Goal: Information Seeking & Learning: Learn about a topic

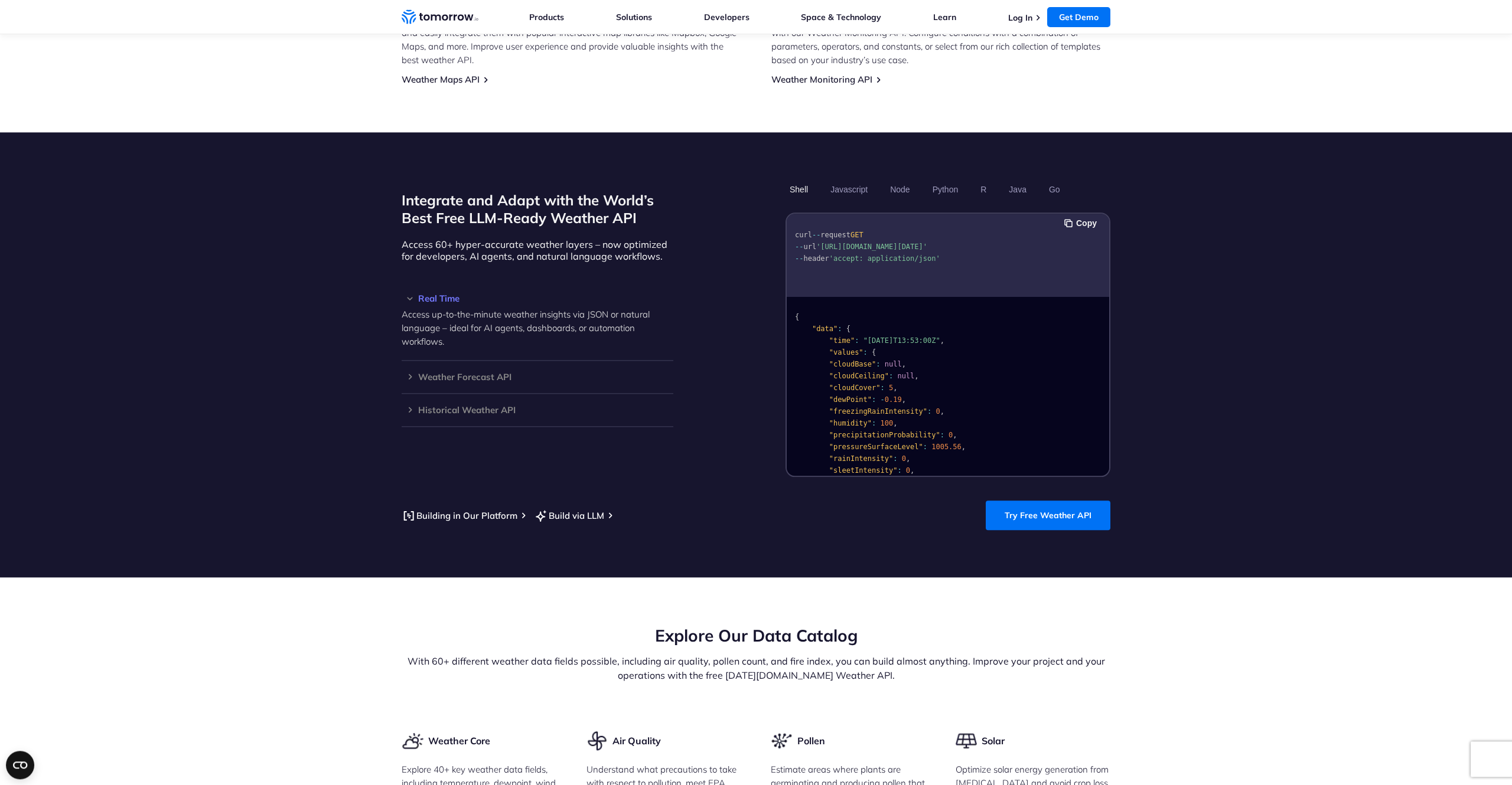
scroll to position [1, 0]
click at [855, 182] on button "Javascript" at bounding box center [849, 189] width 45 height 20
click at [826, 179] on button "Javascript" at bounding box center [849, 189] width 45 height 20
click at [411, 373] on h3 "Weather Forecast API" at bounding box center [537, 377] width 272 height 9
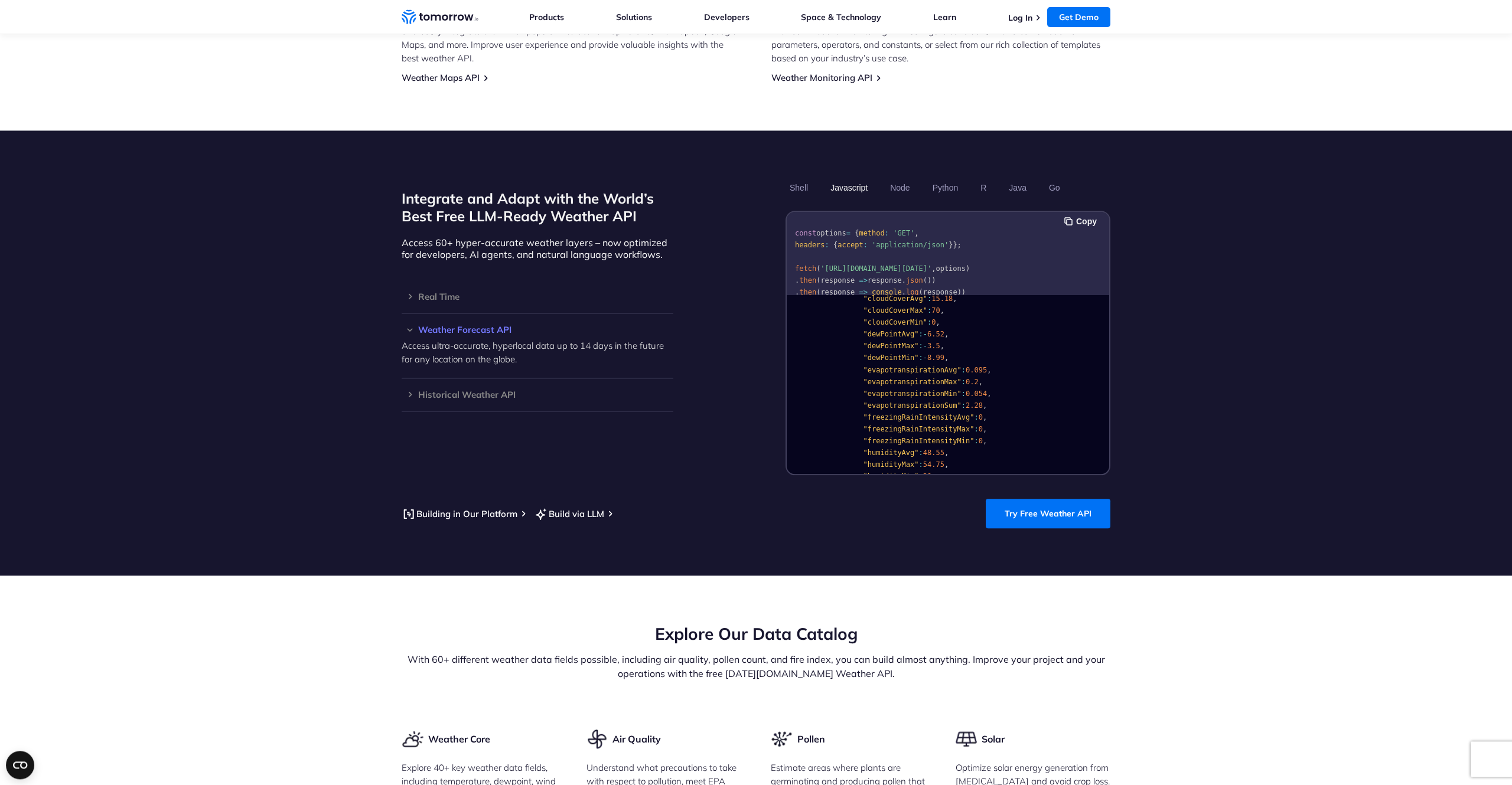
scroll to position [570, 0]
click at [792, 180] on button "Shell" at bounding box center [798, 187] width 26 height 20
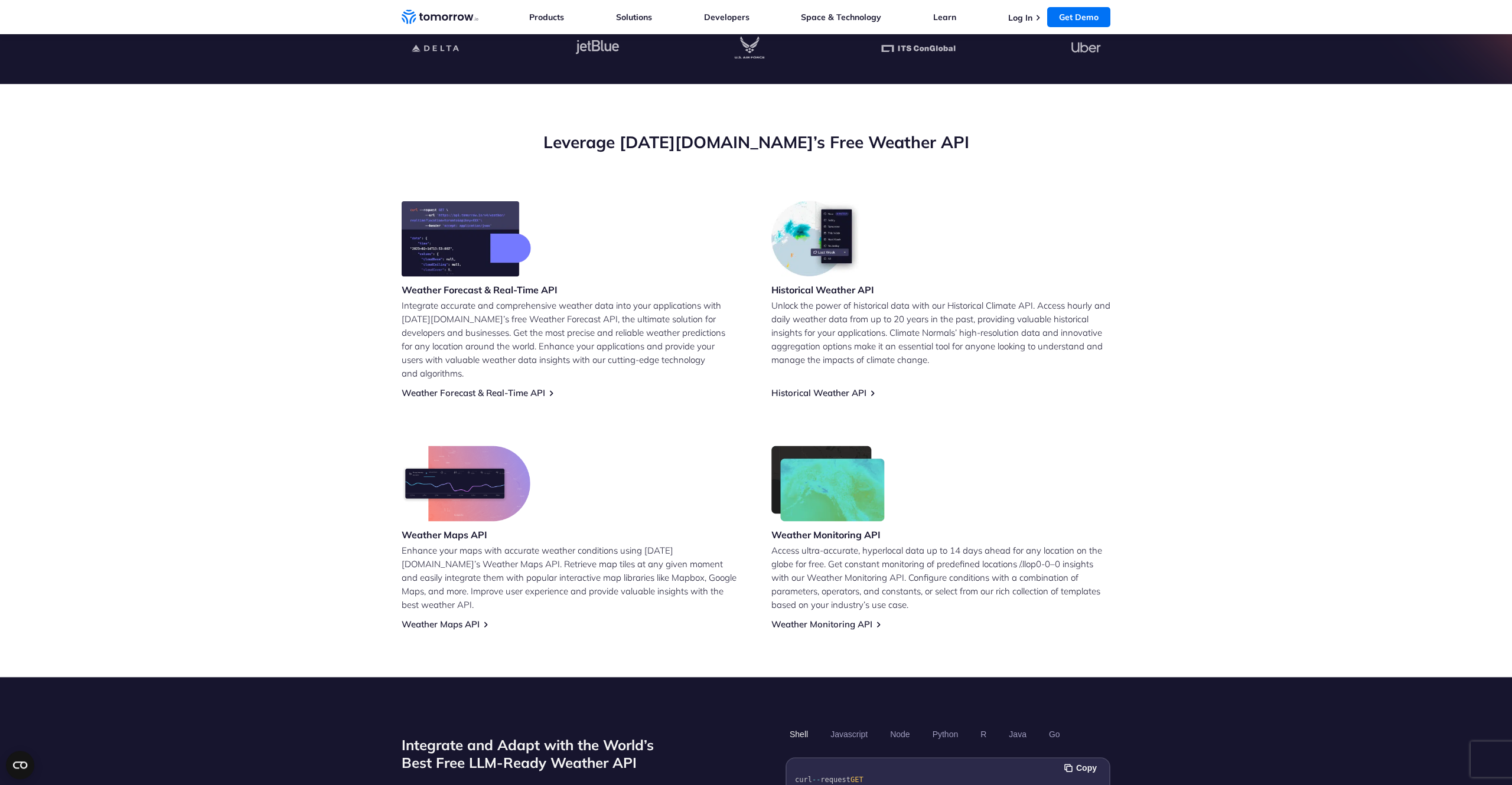
scroll to position [0, 0]
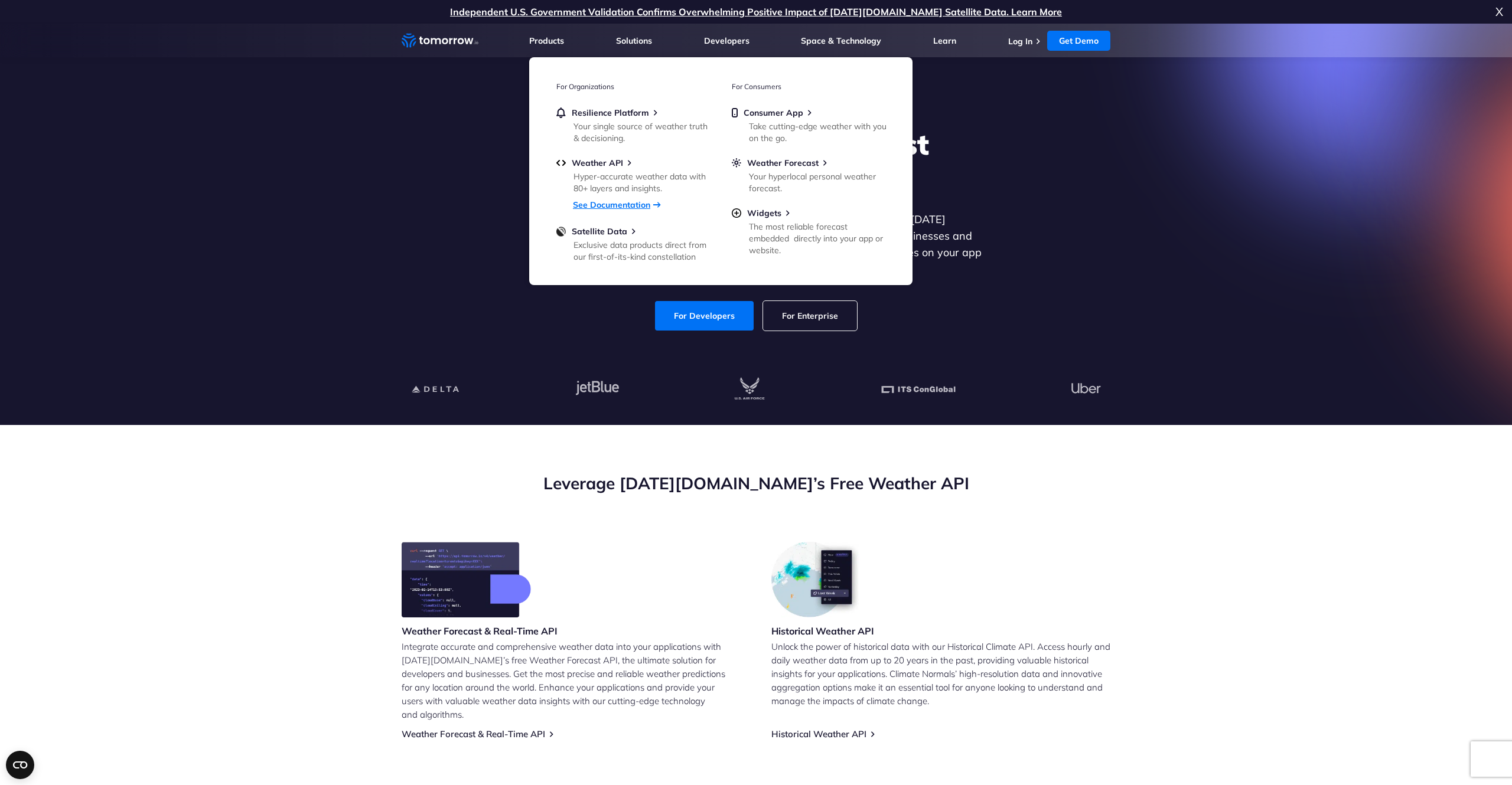
click at [620, 204] on link "See Documentation" at bounding box center [612, 204] width 77 height 10
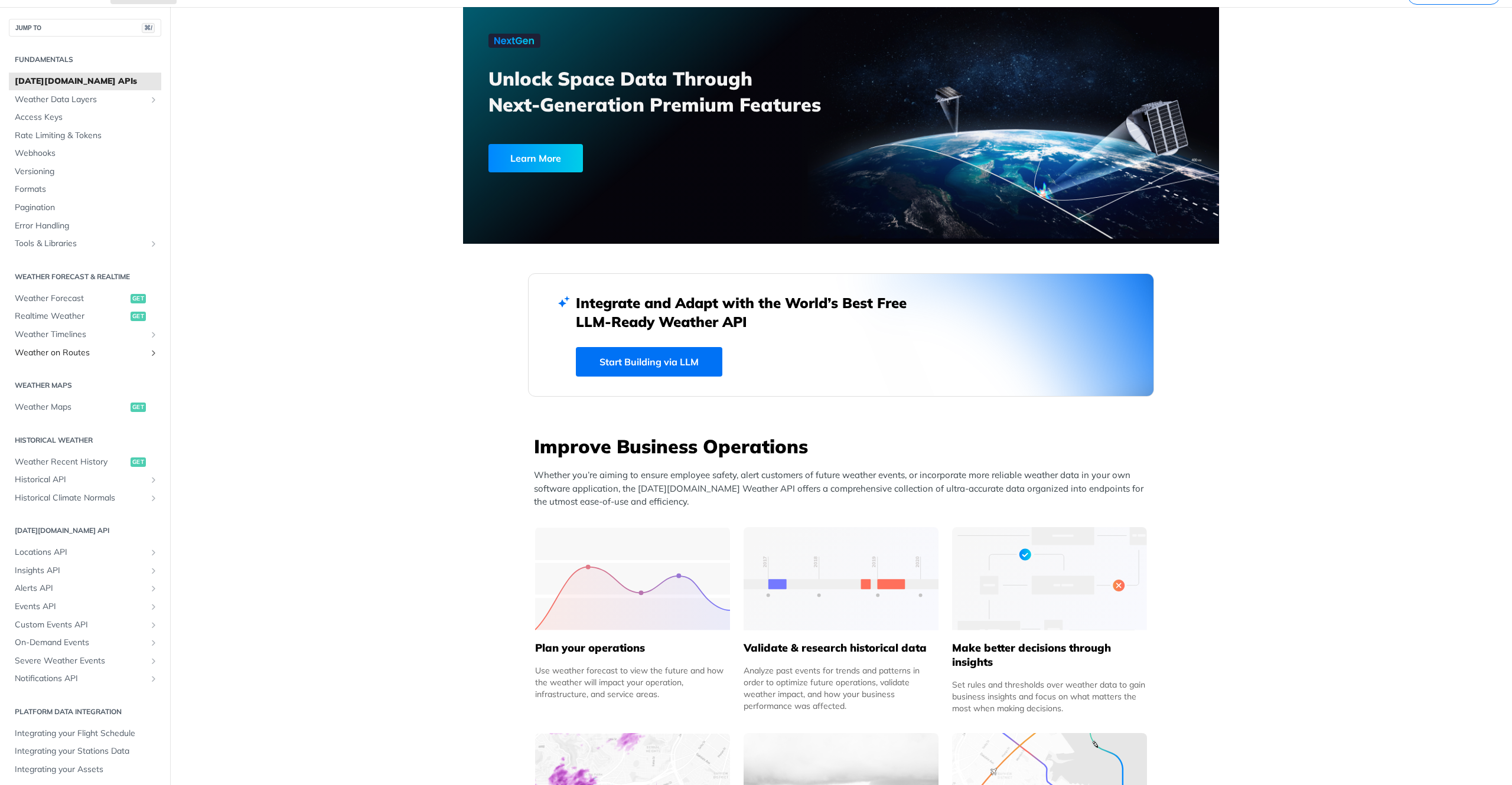
scroll to position [89, 0]
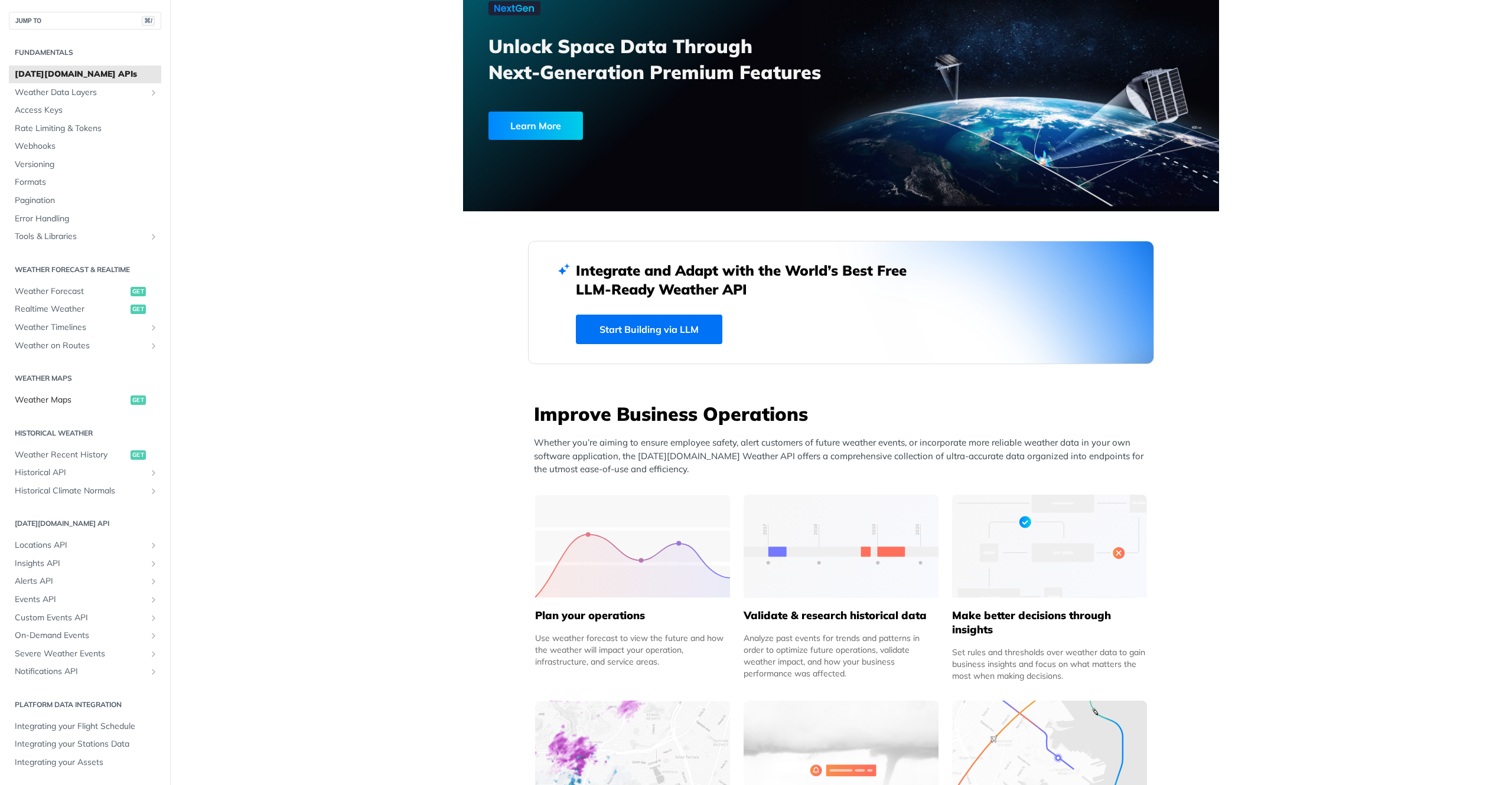
click at [59, 400] on span "Weather Maps" at bounding box center [71, 400] width 113 height 12
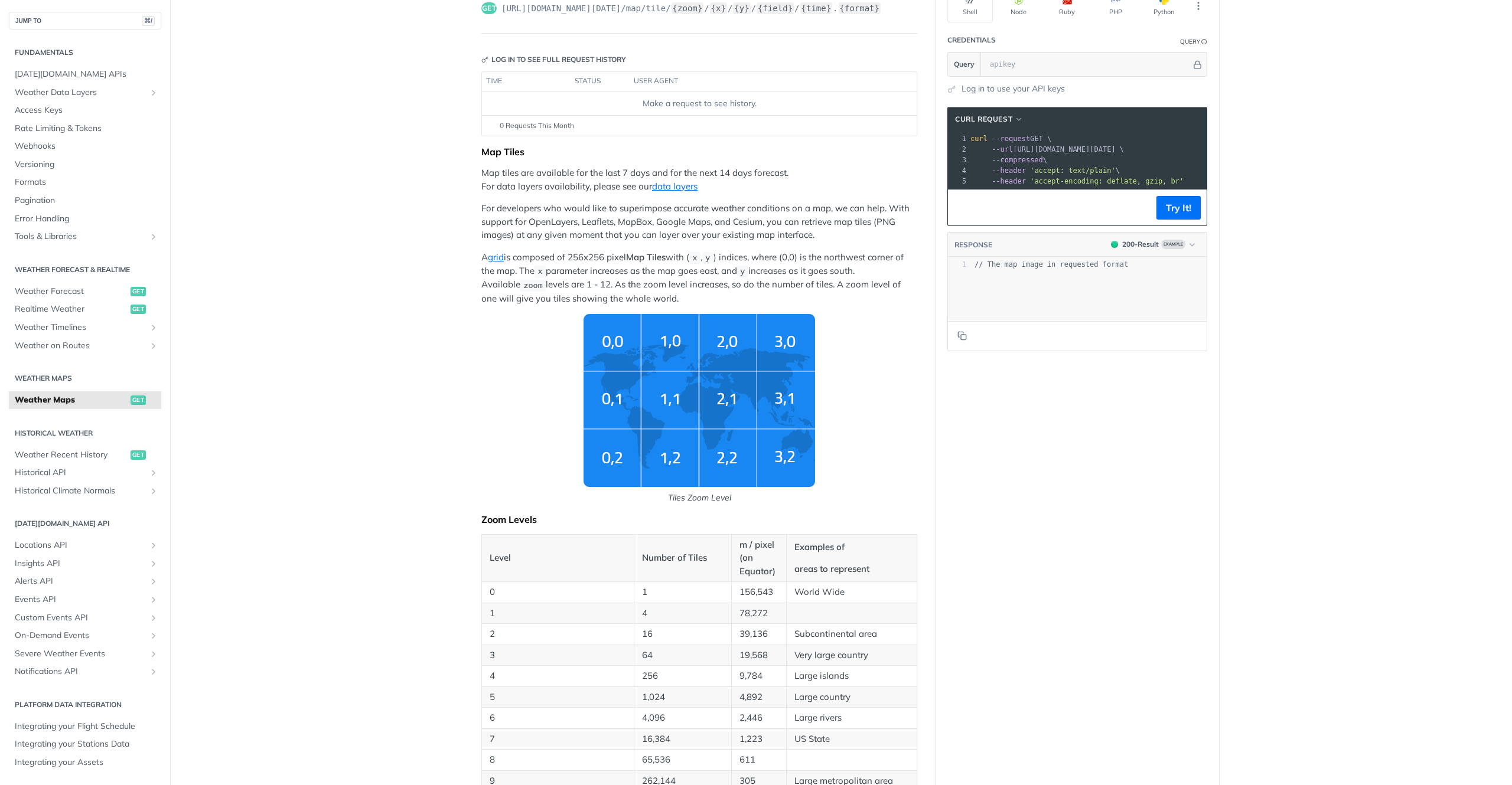
scroll to position [94, 0]
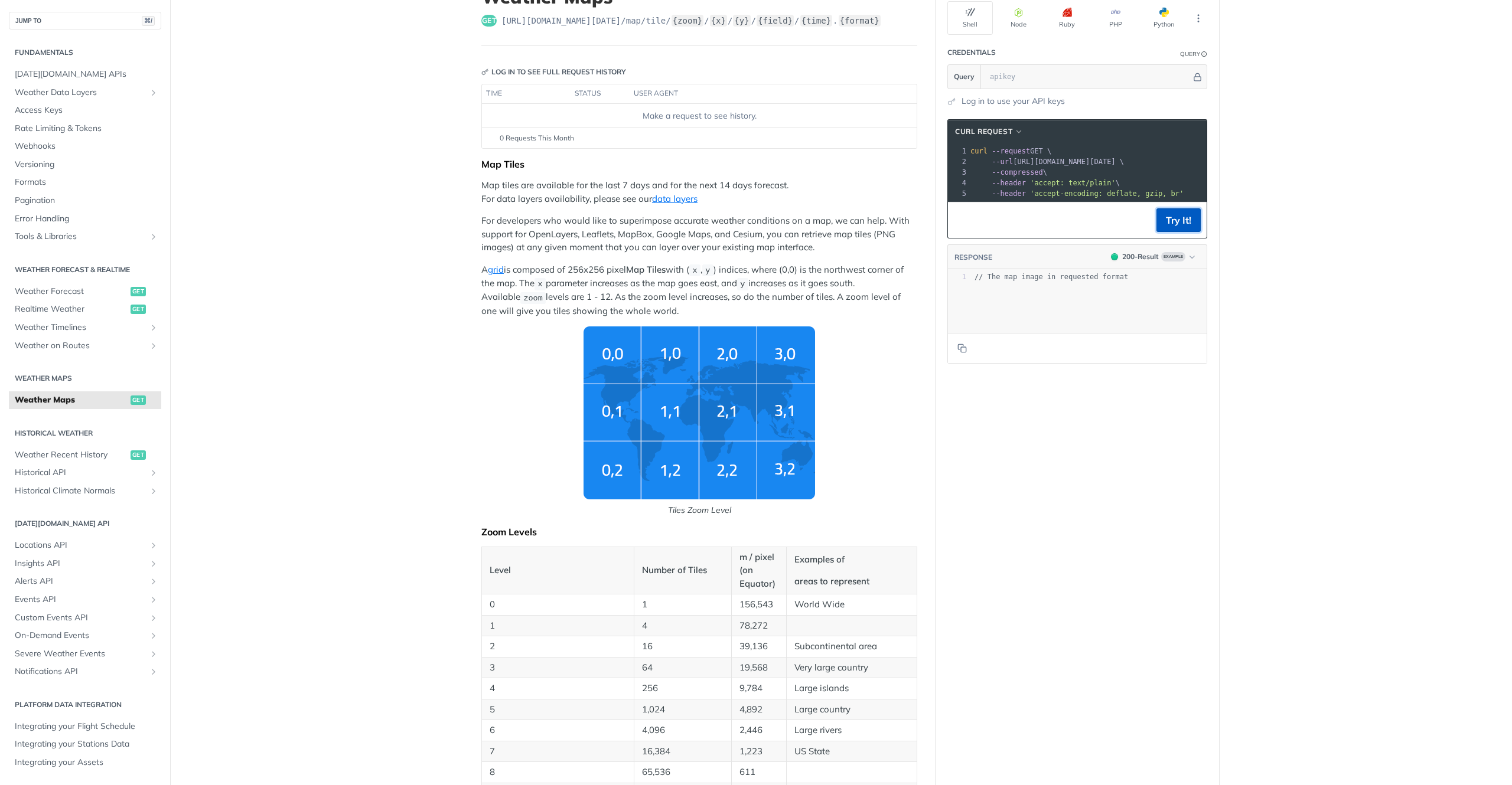
click at [1191, 223] on button "Try It!" at bounding box center [1178, 220] width 44 height 24
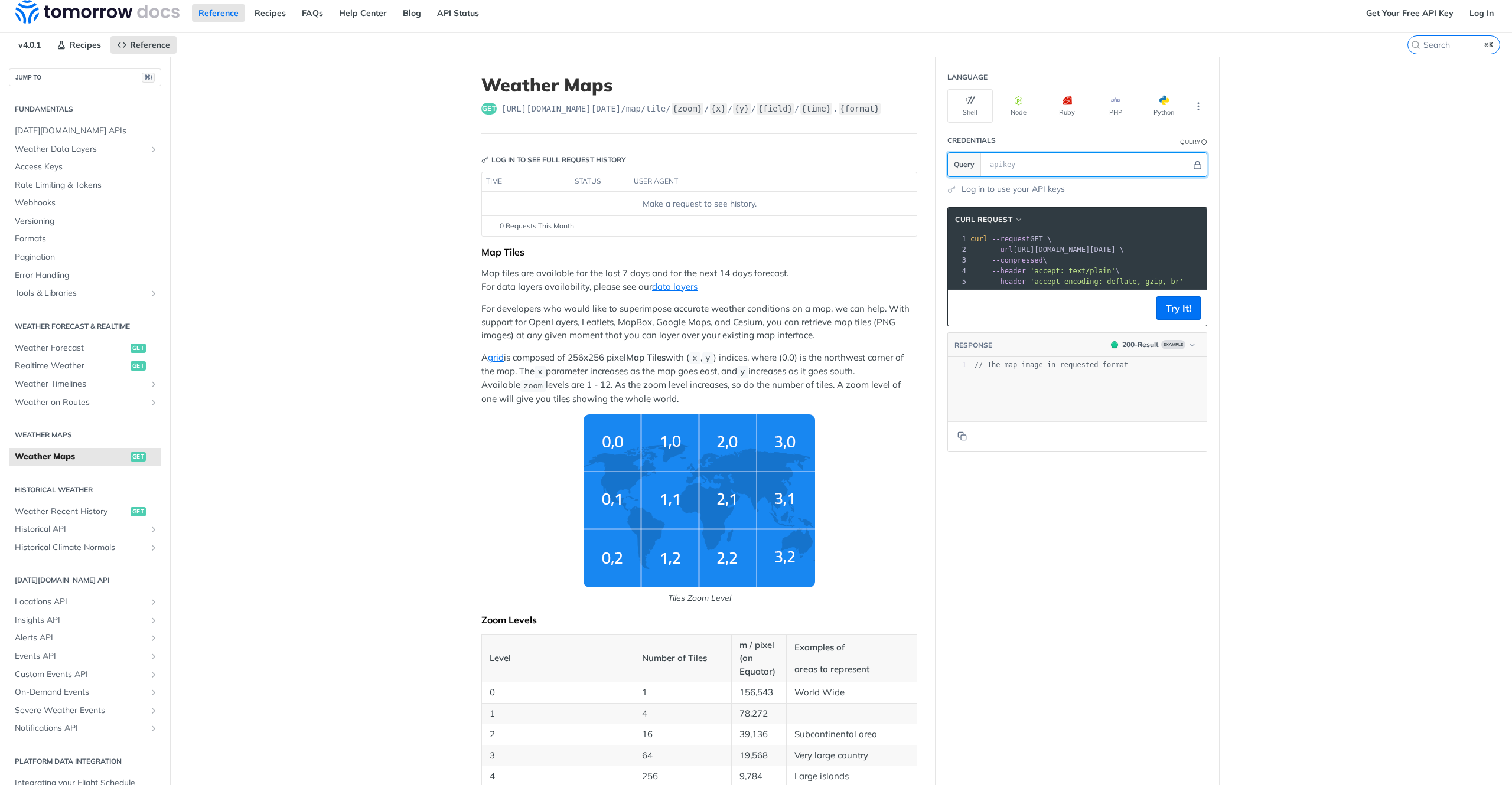
scroll to position [0, 0]
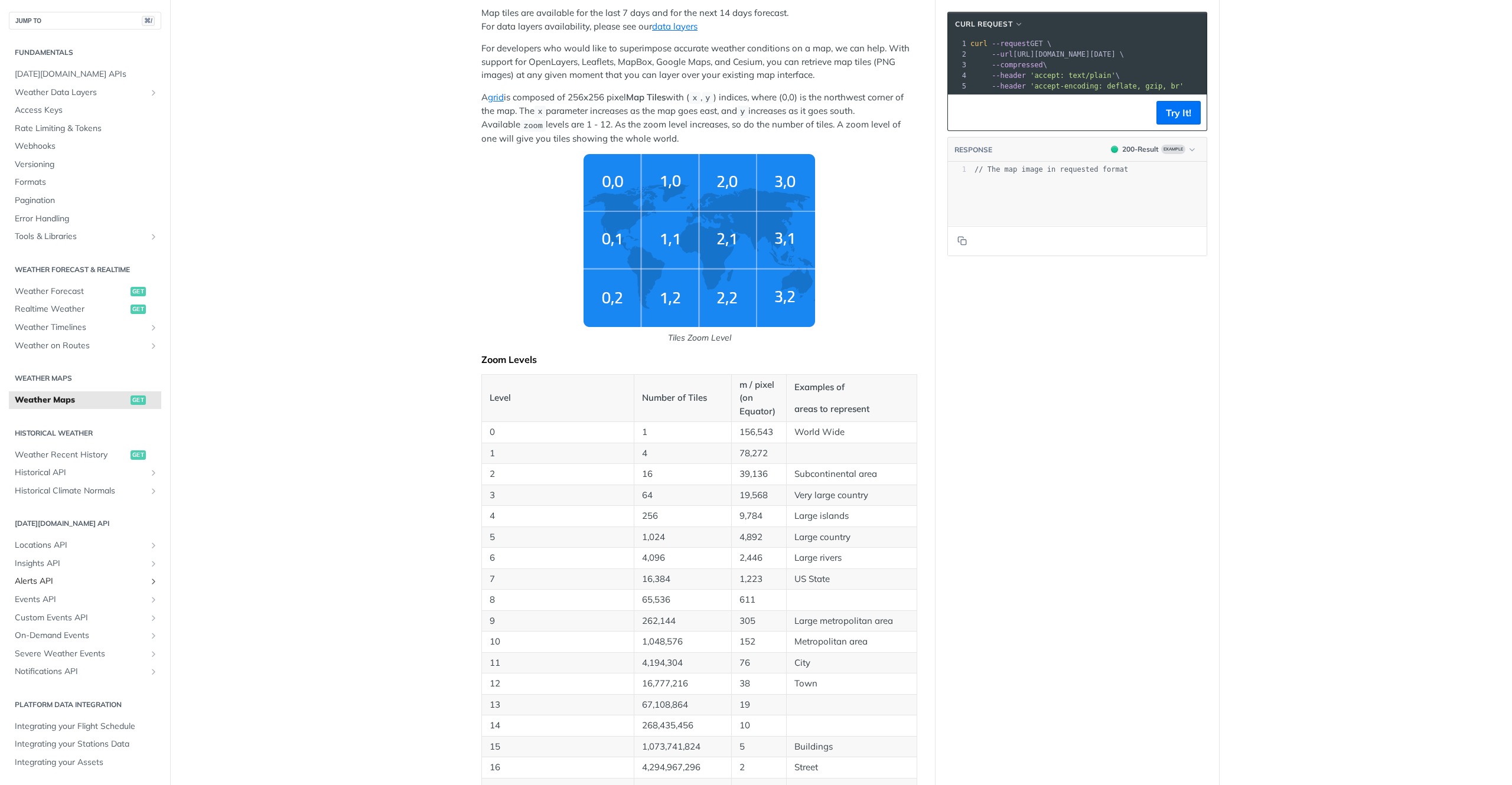
scroll to position [261, 0]
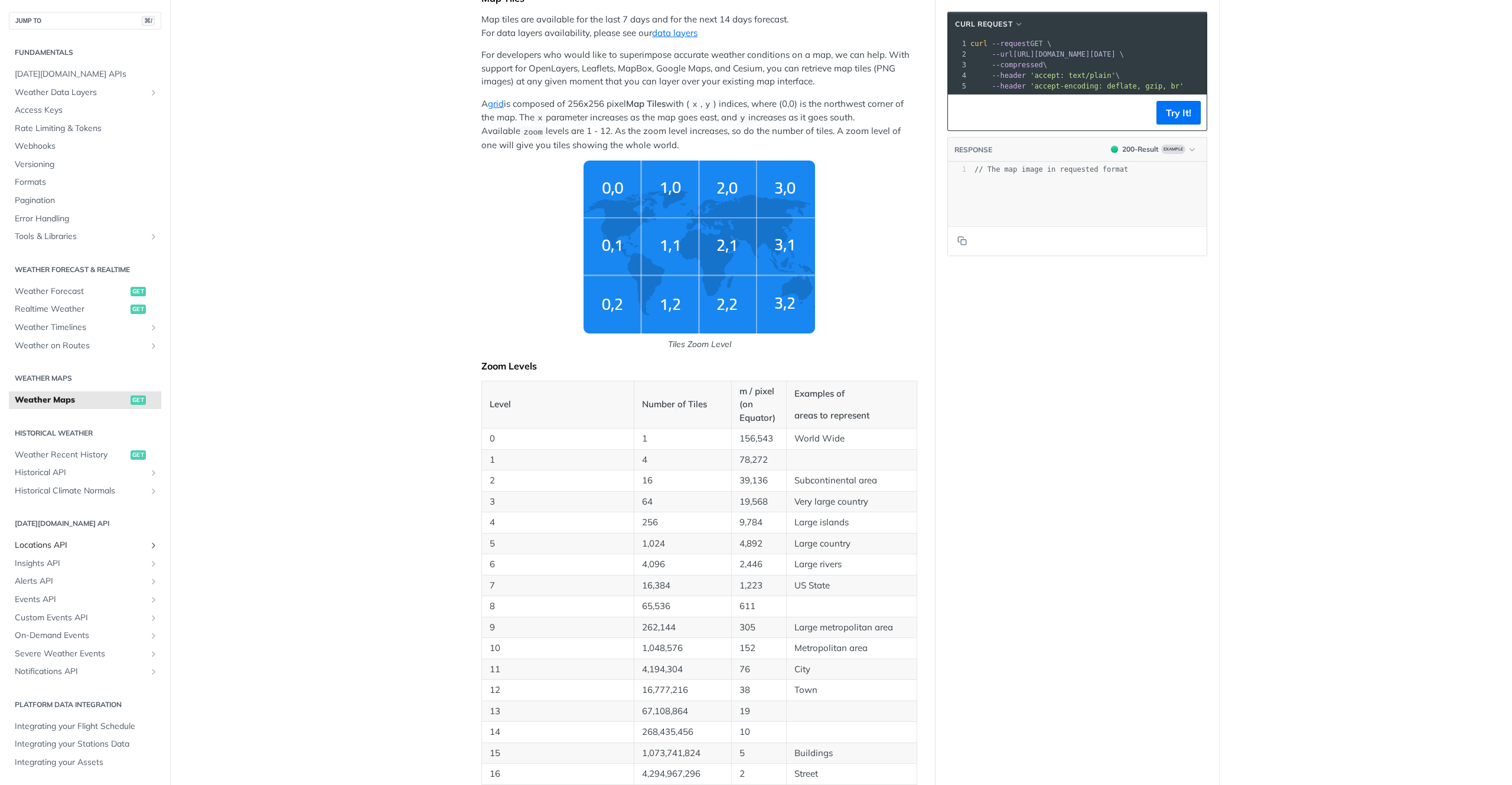
click at [49, 546] on span "Locations API" at bounding box center [80, 545] width 131 height 12
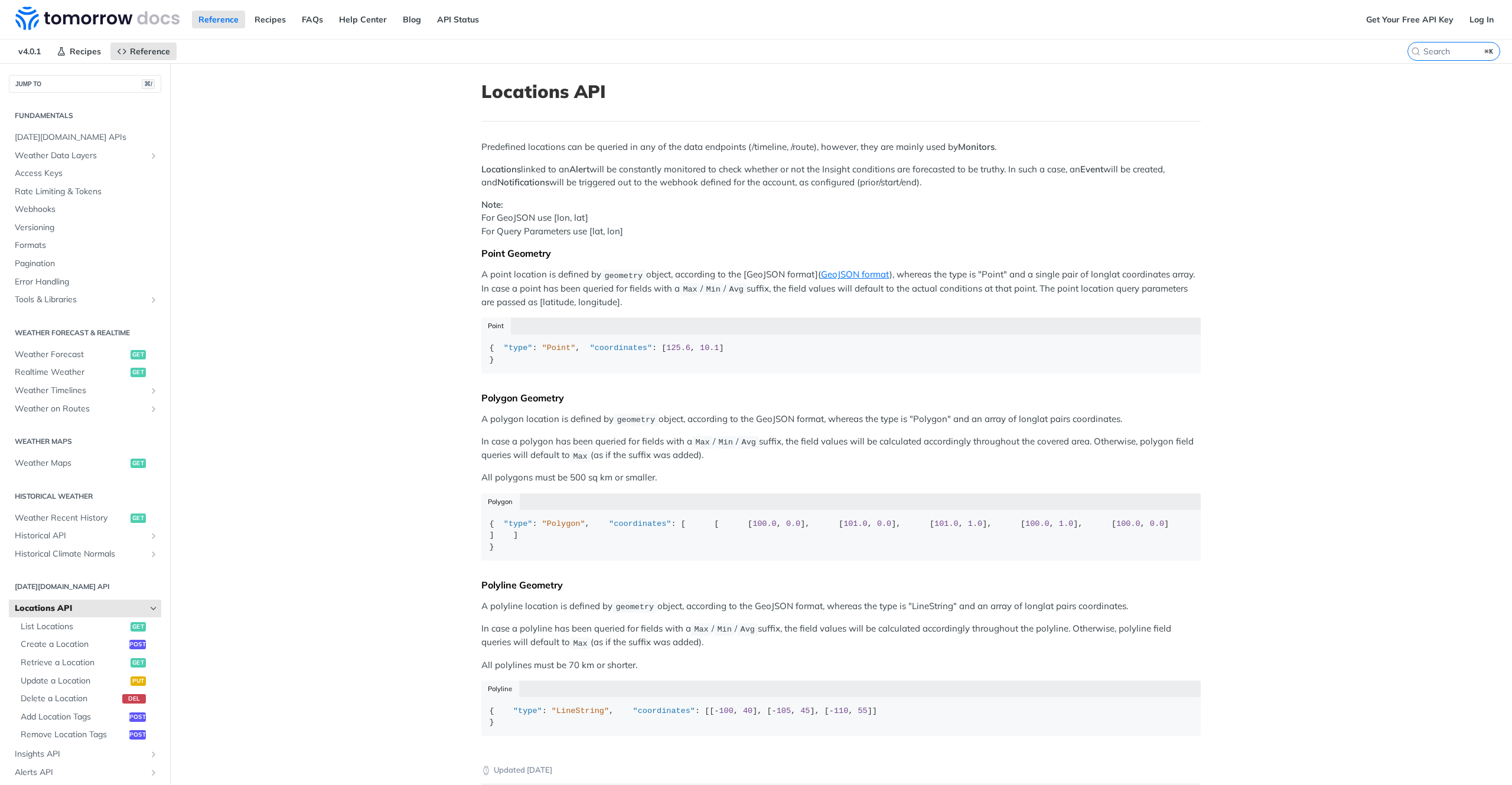
scroll to position [1, 0]
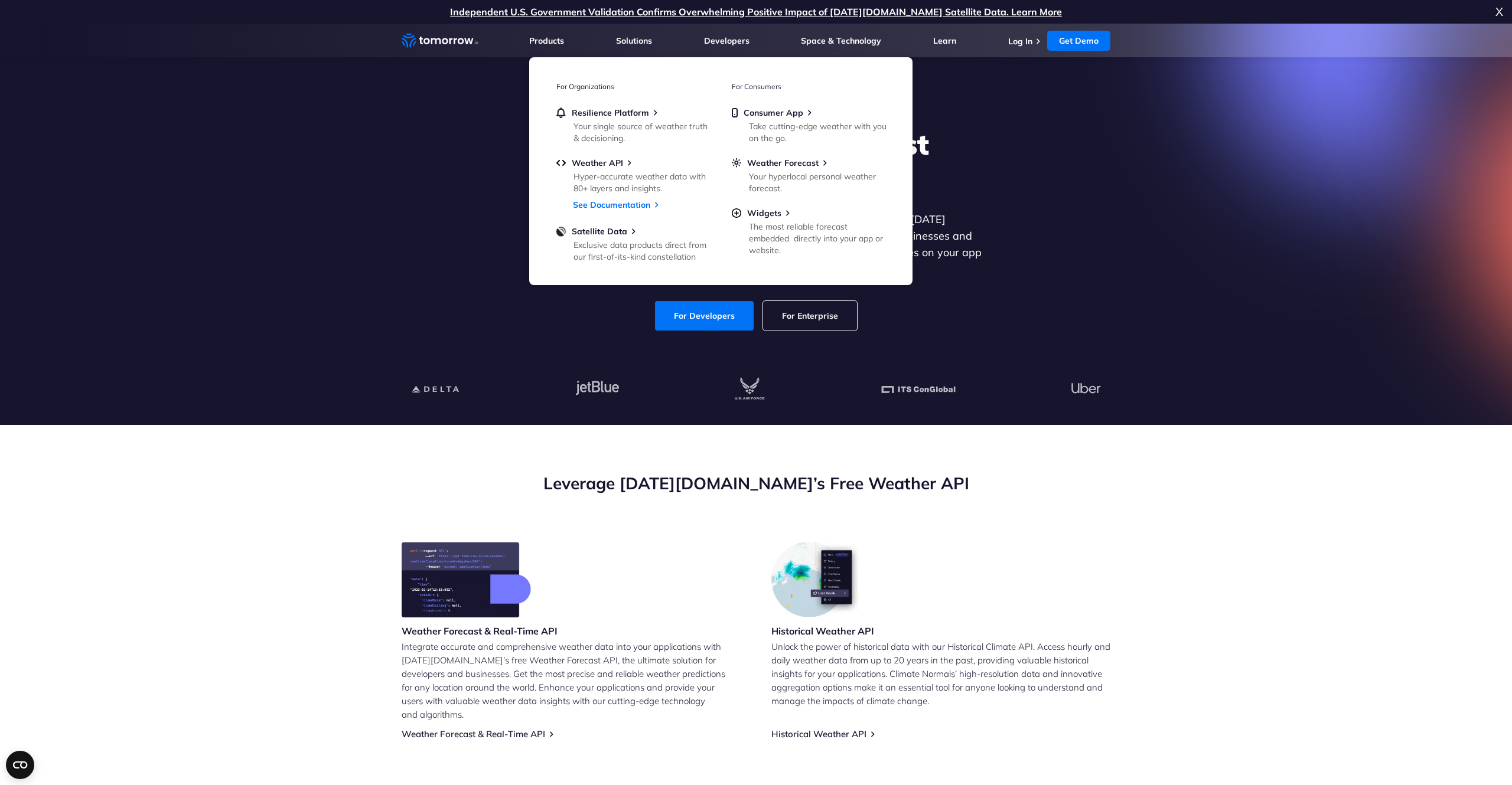
click at [477, 314] on div "Explore the World’s Best Weather API Get reliable and precise weather data thro…" at bounding box center [756, 229] width 728 height 251
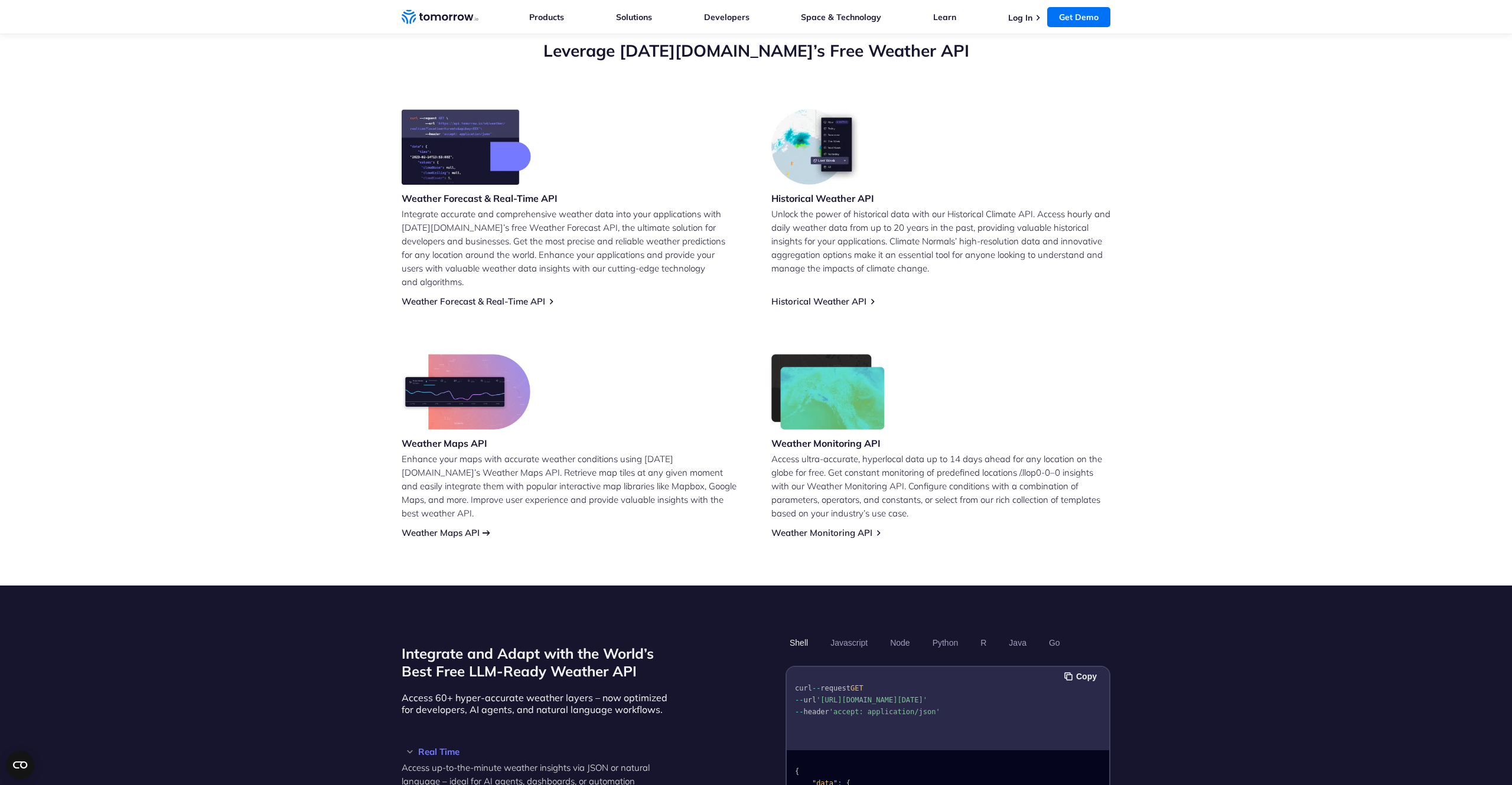
scroll to position [435, 0]
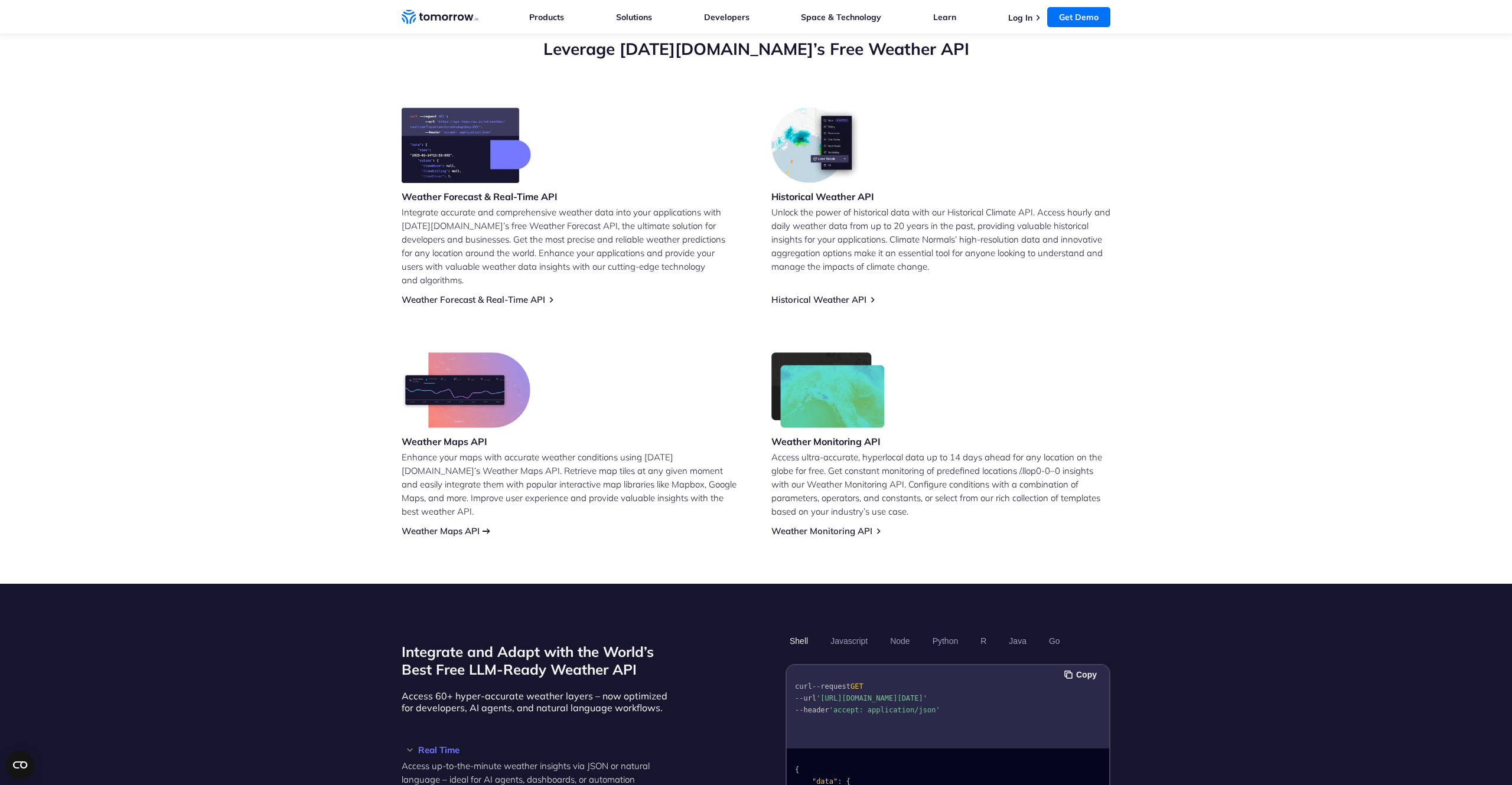
click at [466, 526] on link "Weather Maps API" at bounding box center [440, 531] width 78 height 11
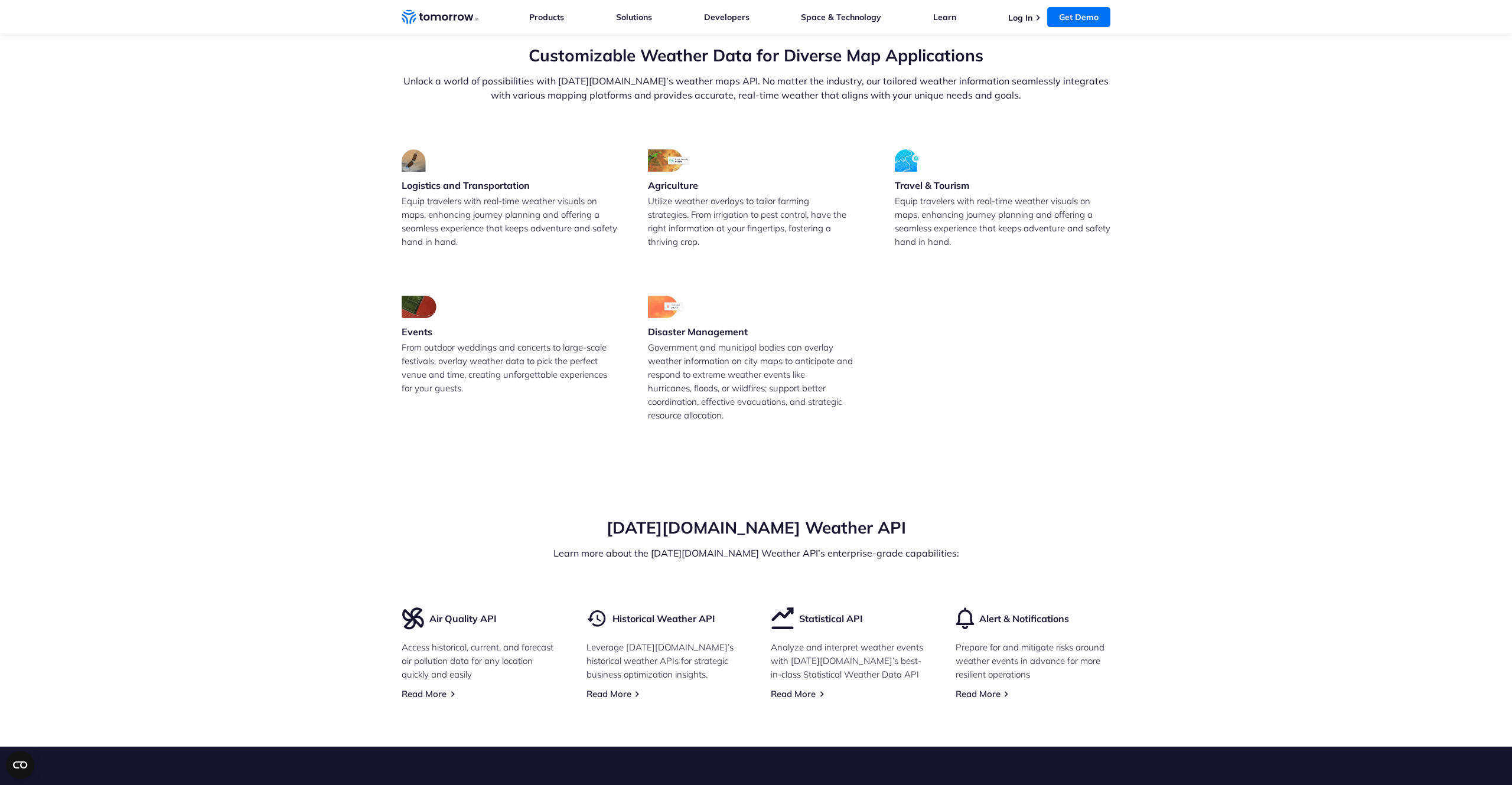
scroll to position [2864, 0]
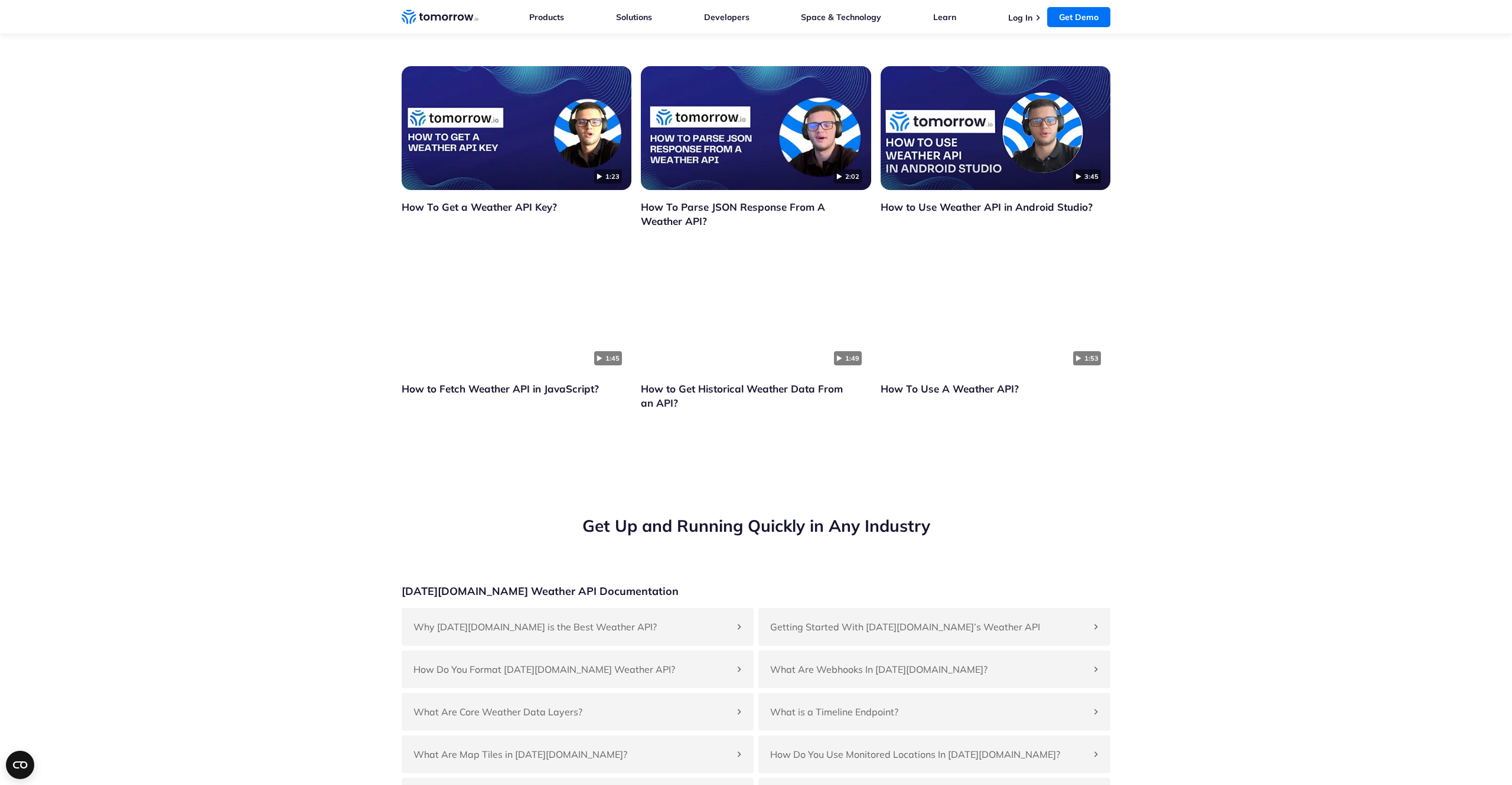
scroll to position [2666, 0]
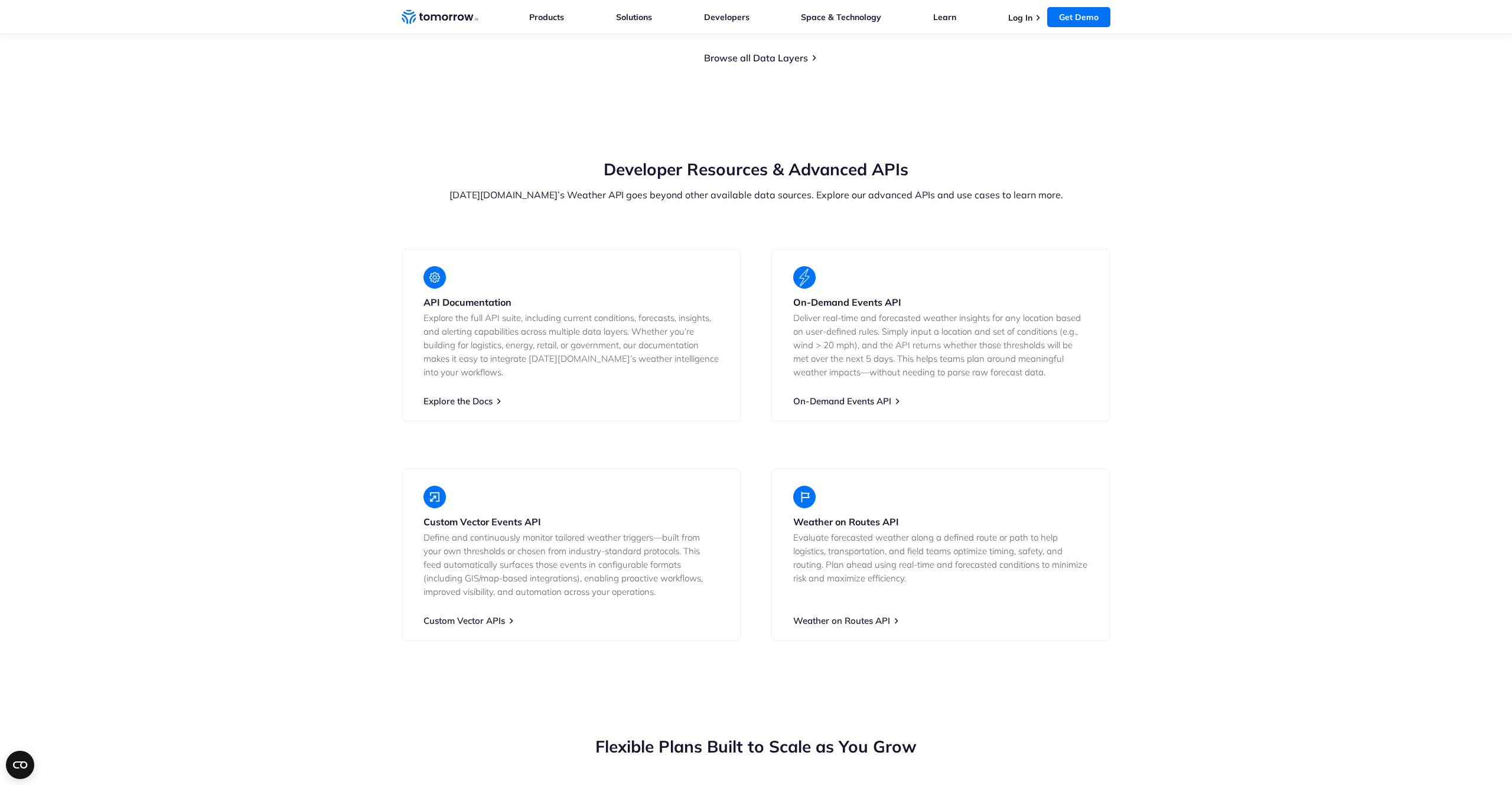
scroll to position [1975, 0]
